Goal: Find specific page/section: Find specific page/section

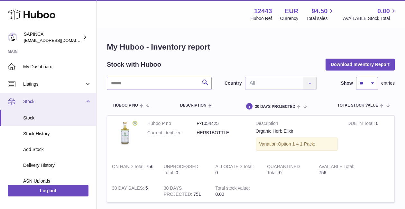
click at [30, 104] on span "Stock" at bounding box center [53, 101] width 61 height 6
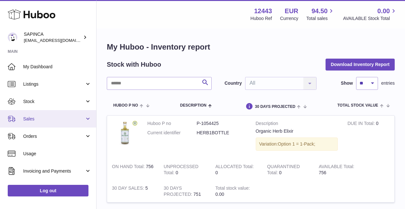
click at [30, 116] on span "Sales" at bounding box center [53, 119] width 61 height 6
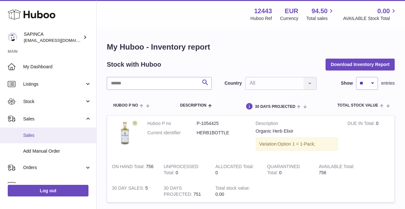
click at [28, 133] on span "Sales" at bounding box center [57, 135] width 68 height 6
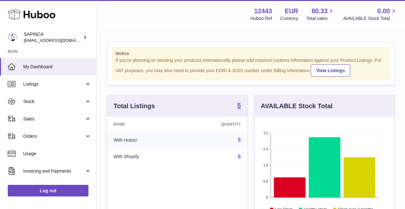
scroll to position [100, 140]
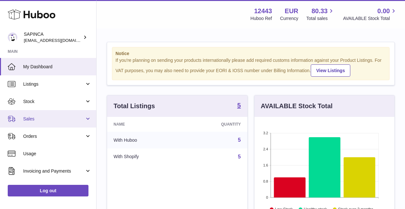
click at [31, 116] on span "Sales" at bounding box center [53, 119] width 61 height 6
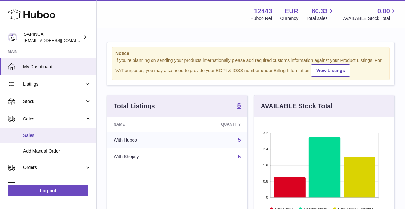
click at [30, 135] on span "Sales" at bounding box center [57, 135] width 68 height 6
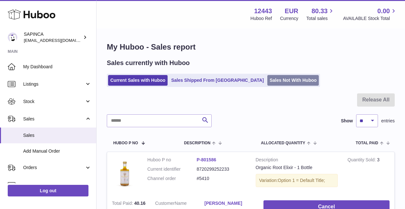
click at [267, 79] on link "Sales Not With Huboo" at bounding box center [292, 80] width 51 height 11
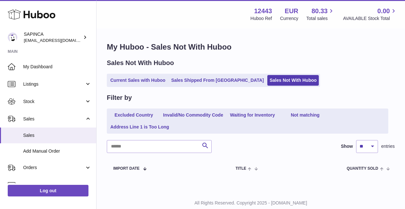
scroll to position [19, 0]
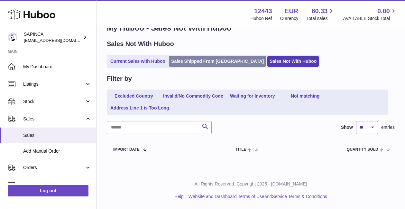
click at [192, 61] on link "Sales Shipped From Huboo" at bounding box center [217, 61] width 97 height 11
